Goal: Transaction & Acquisition: Purchase product/service

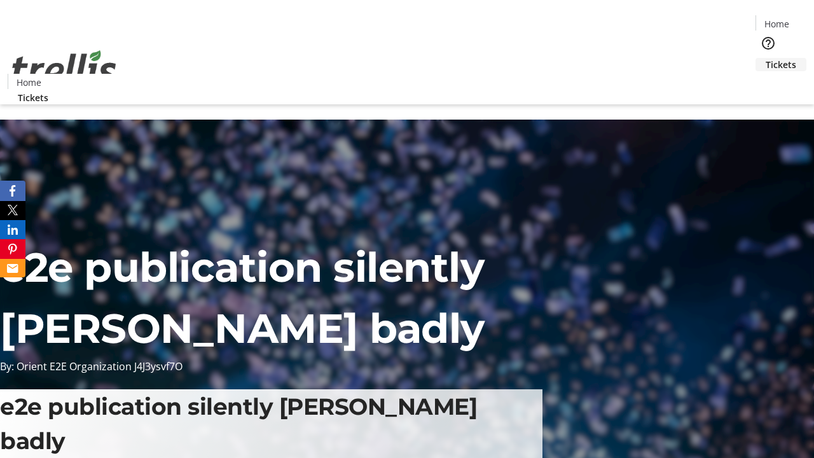
click at [766, 58] on span "Tickets" at bounding box center [781, 64] width 31 height 13
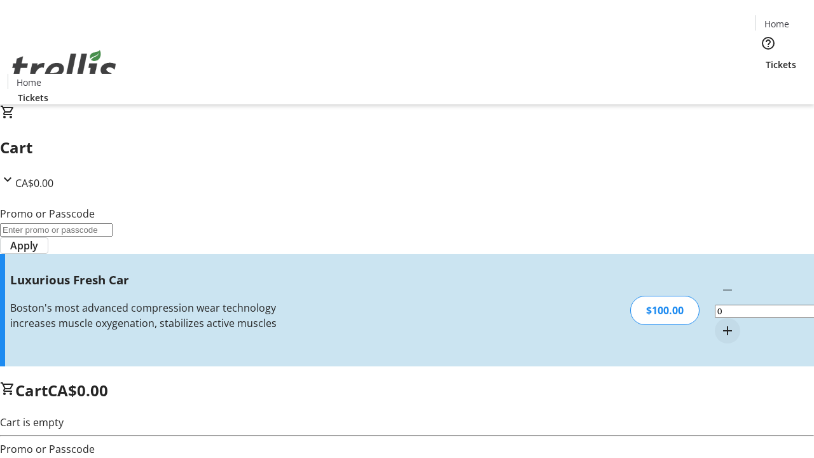
click at [720, 323] on mat-icon "Increment by one" at bounding box center [727, 330] width 15 height 15
type input "1"
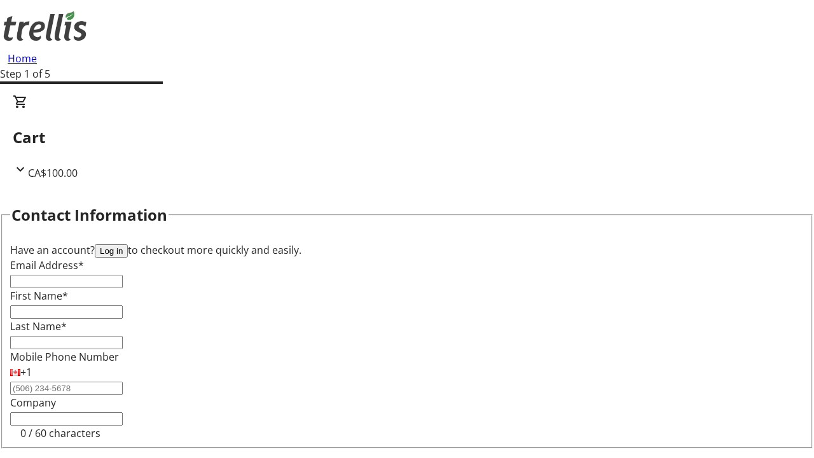
type input "FREE"
type input "[EMAIL_ADDRESS][DOMAIN_NAME]"
type input "[PERSON_NAME]"
type input "Sawayn"
